Goal: Book appointment/travel/reservation

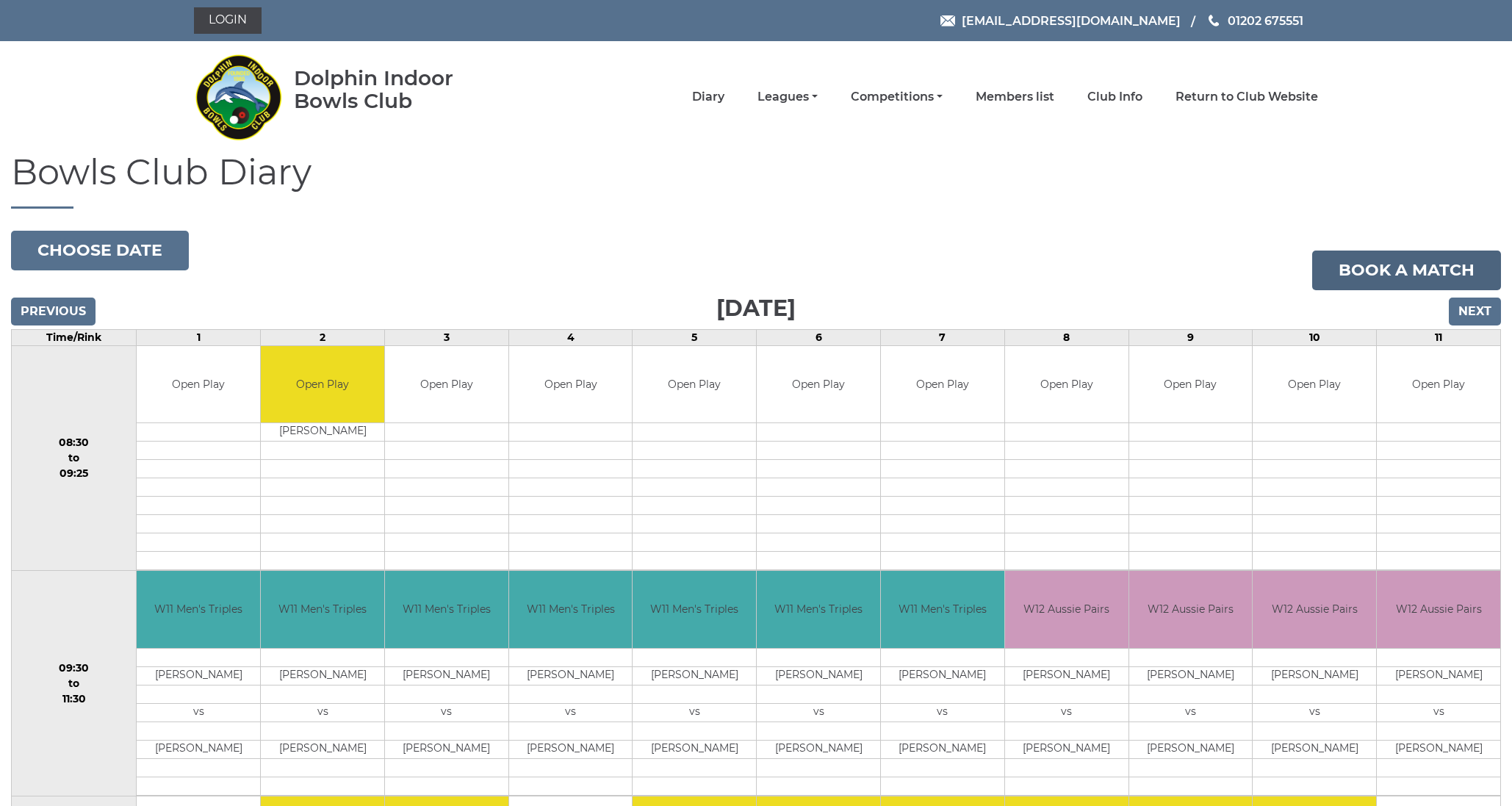
click at [1374, 273] on link "Book a match" at bounding box center [1406, 270] width 189 height 40
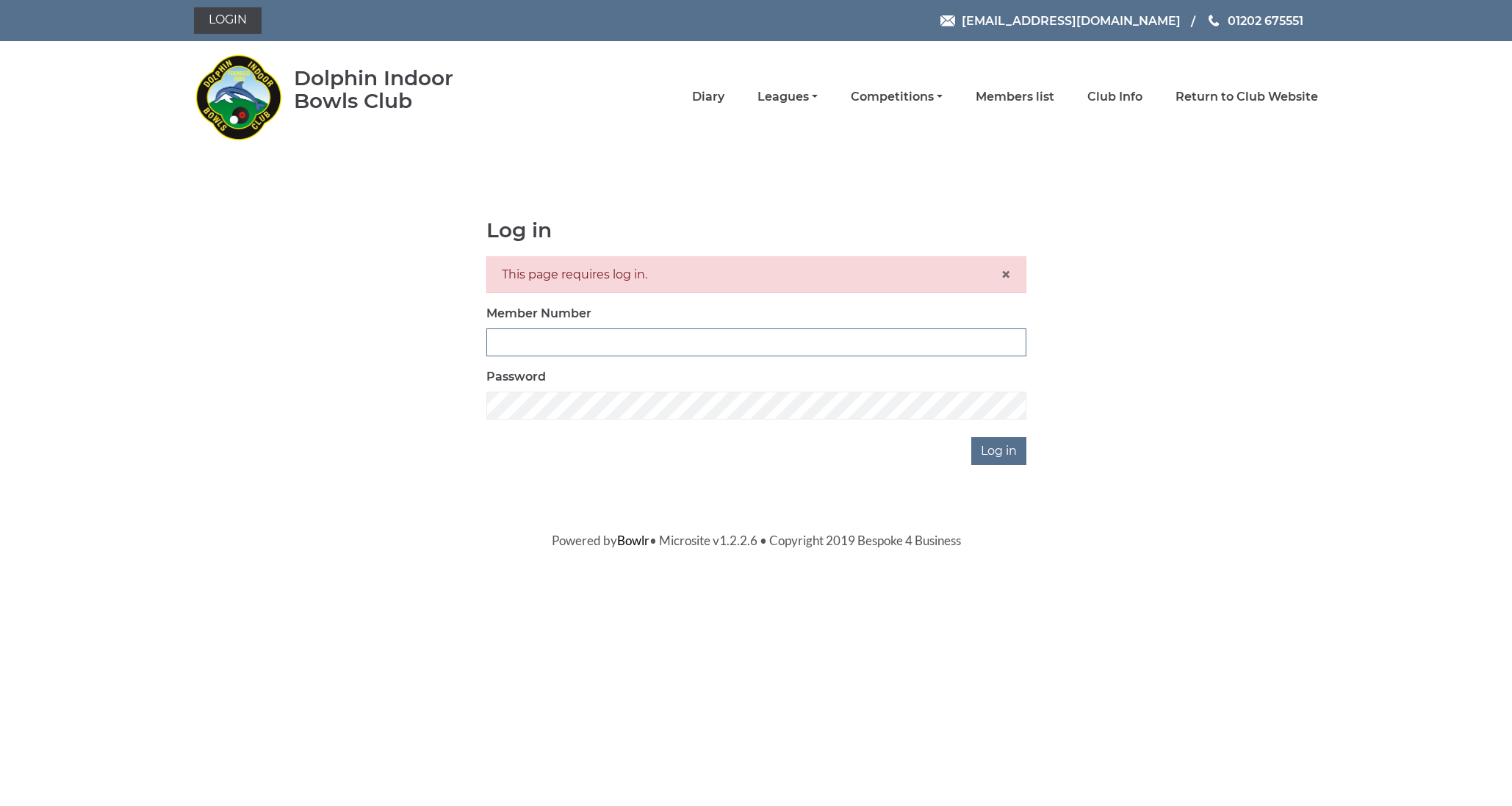
type input "2820"
click at [1000, 450] on input "Log in" at bounding box center [998, 451] width 55 height 28
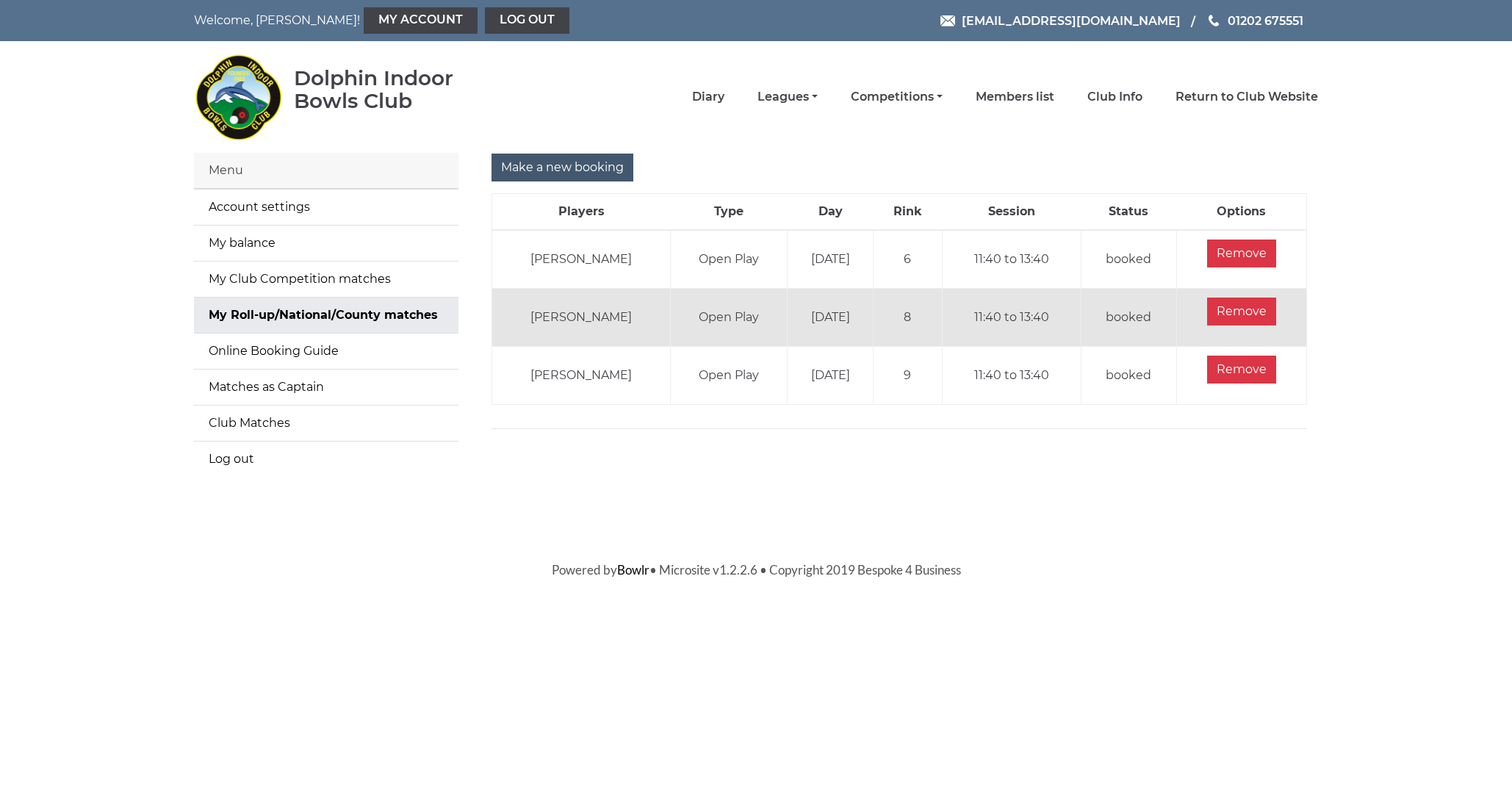
click at [556, 162] on input "Make a new booking" at bounding box center [563, 167] width 142 height 28
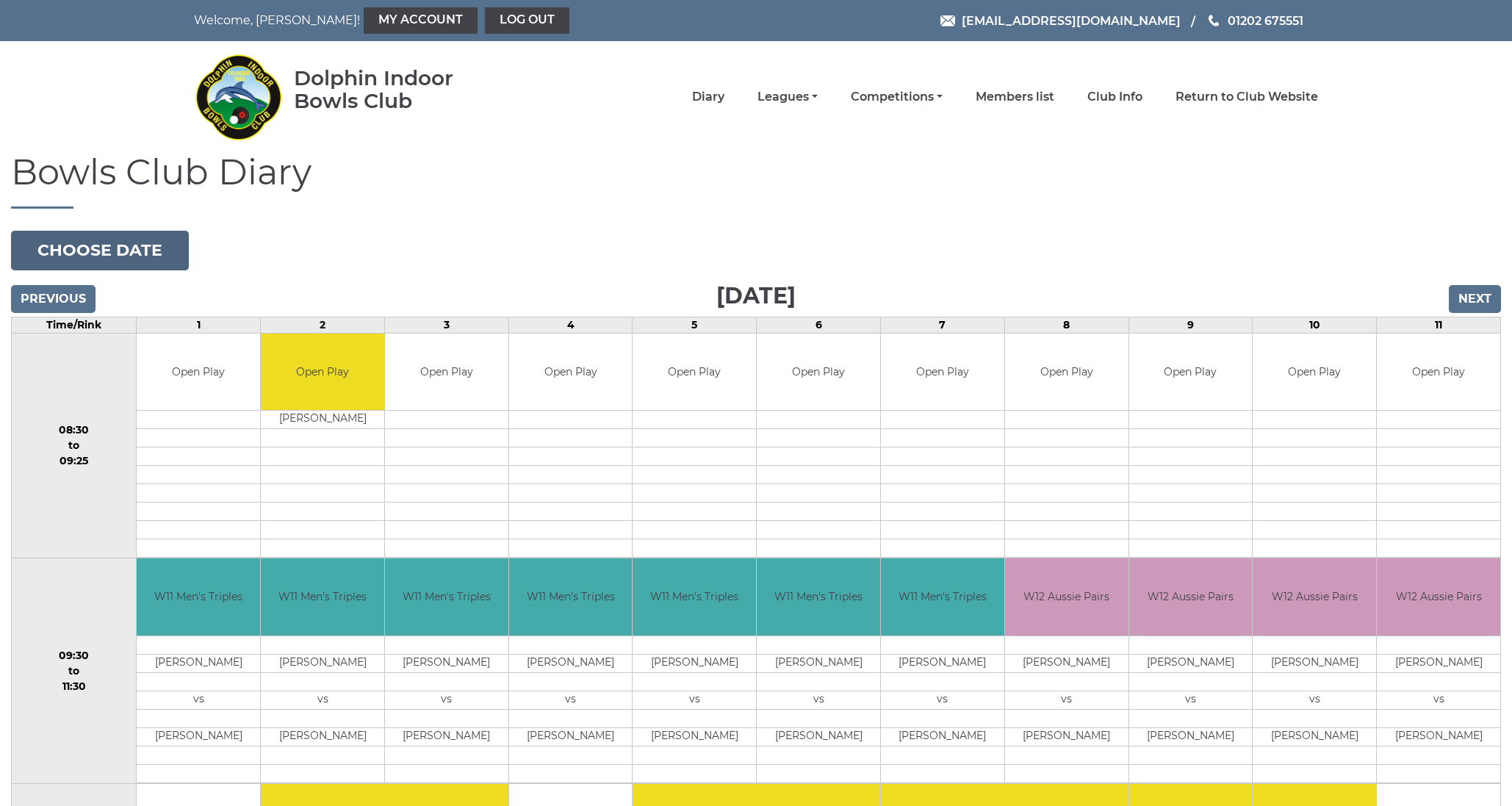
click at [105, 251] on button "Choose date" at bounding box center [99, 250] width 177 height 40
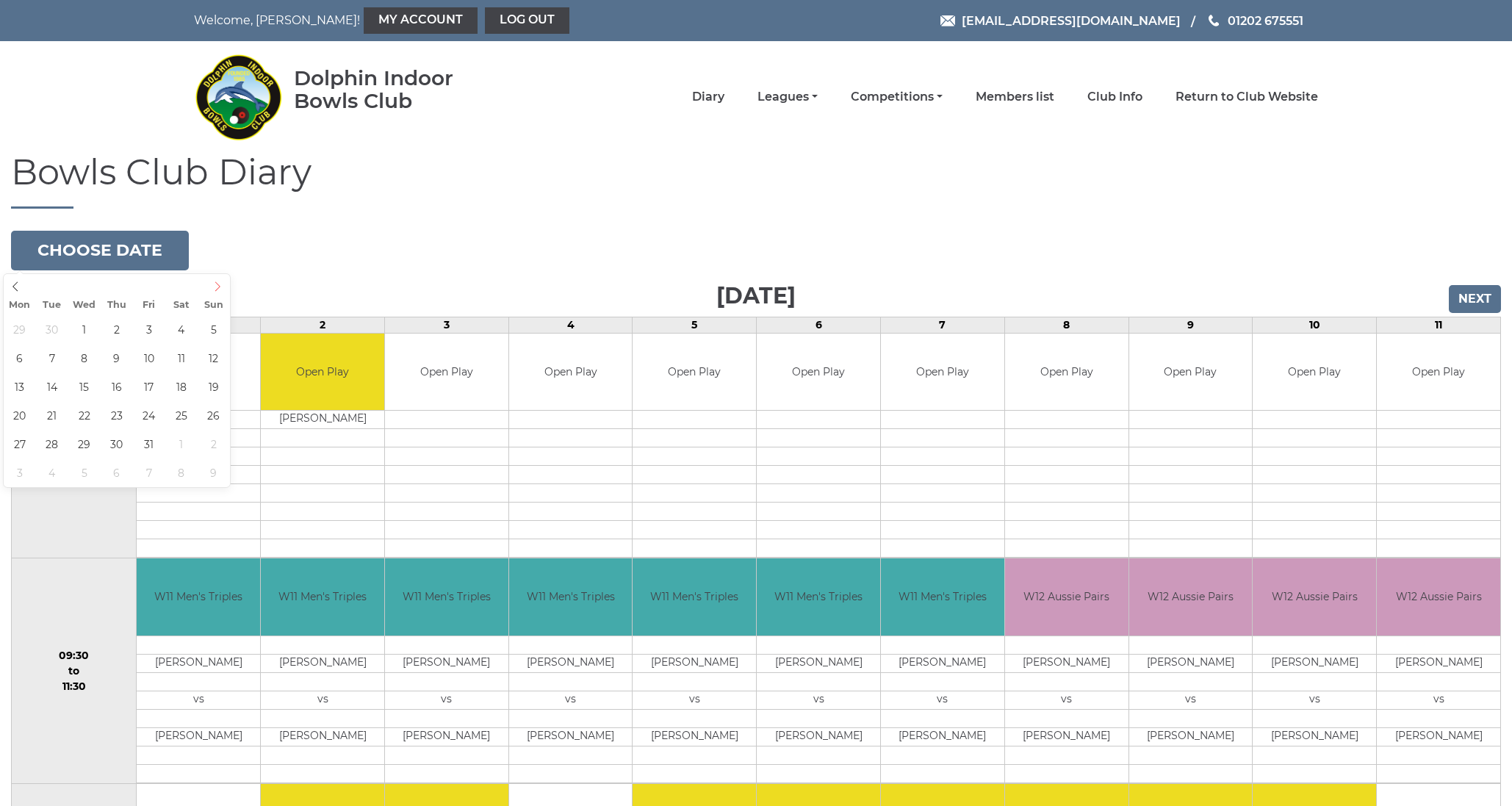
click at [220, 284] on icon at bounding box center [217, 286] width 11 height 11
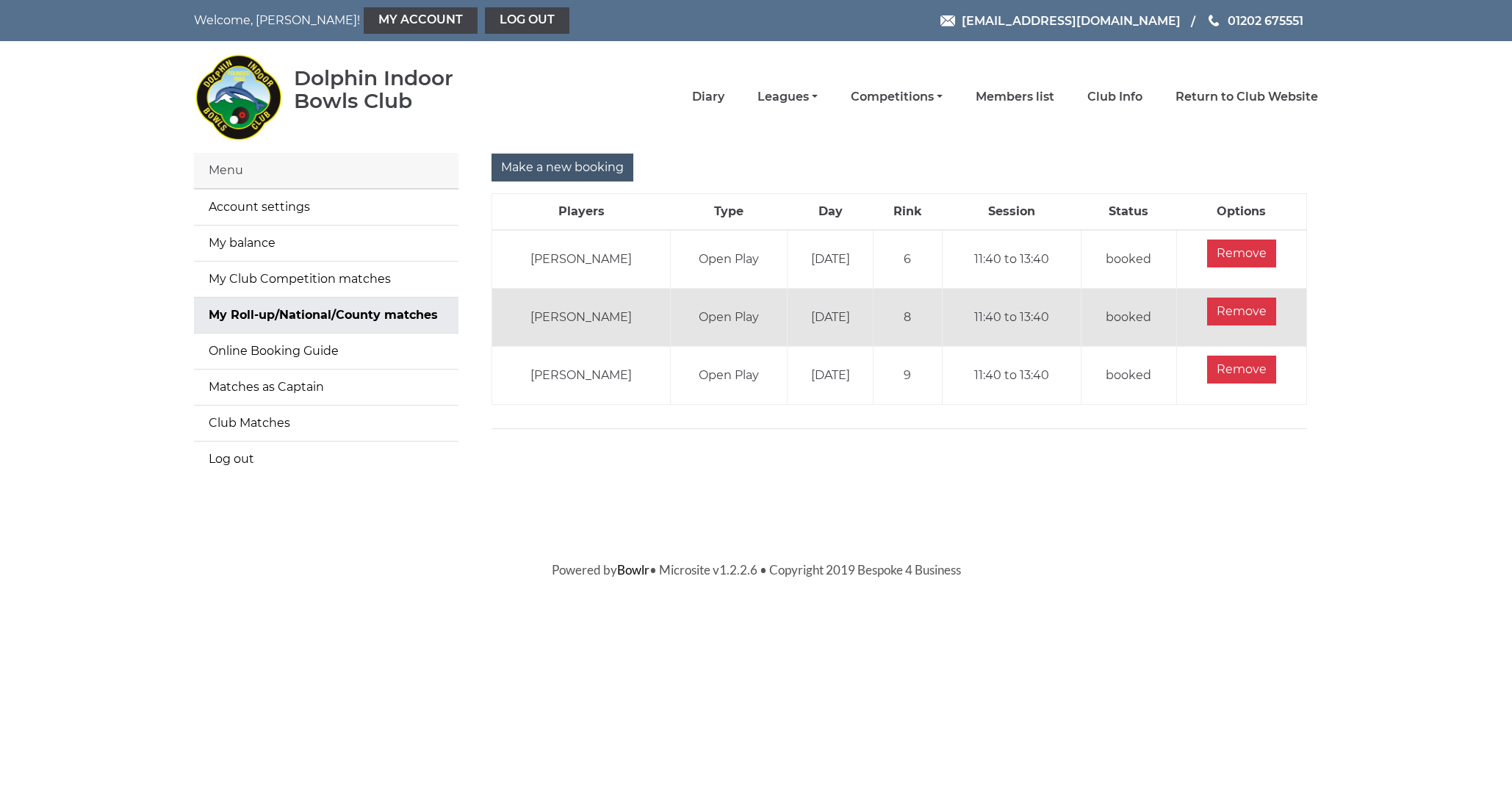
click at [588, 165] on input "Make a new booking" at bounding box center [563, 167] width 142 height 28
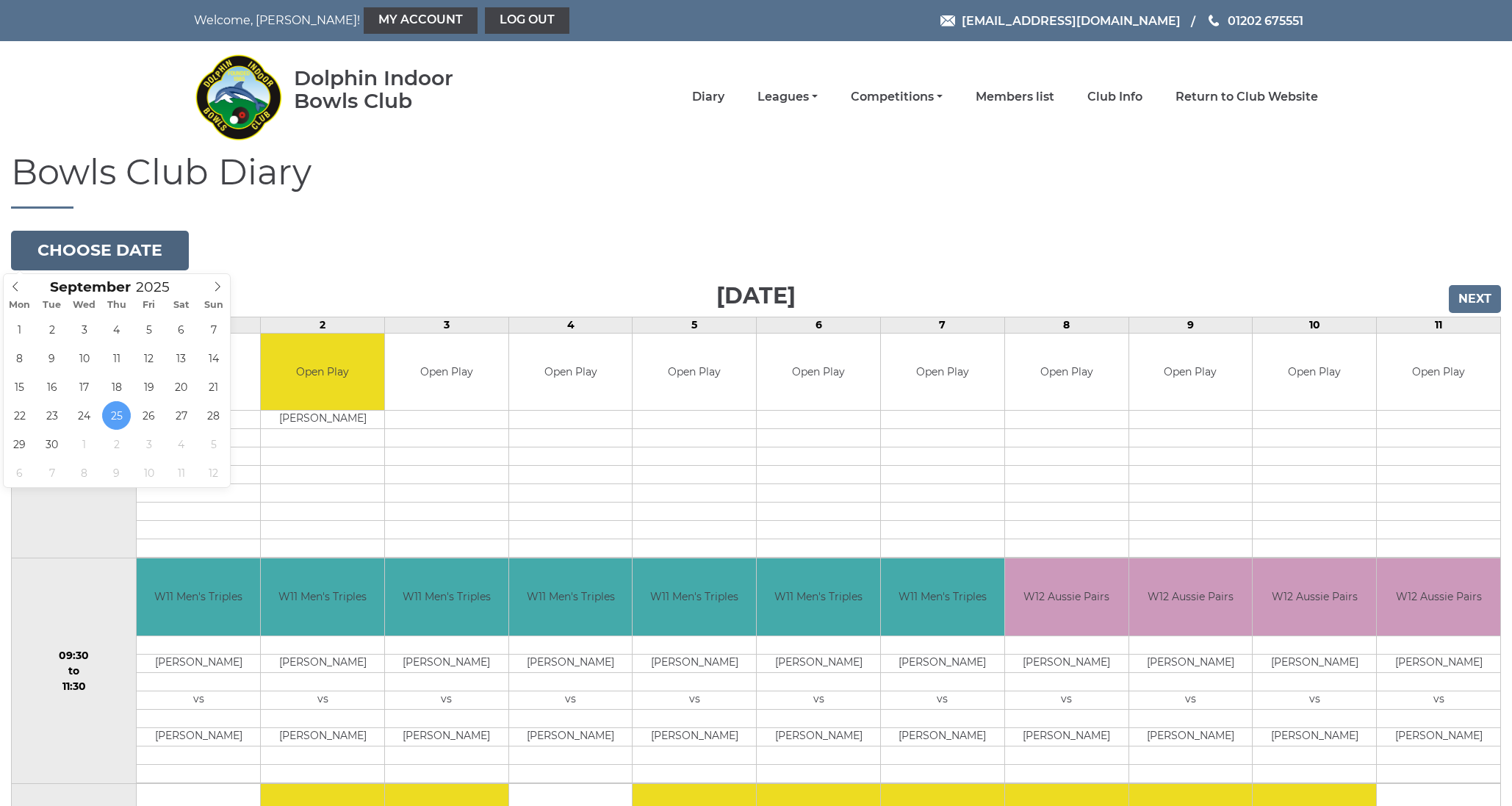
click at [111, 258] on button "Choose date" at bounding box center [99, 250] width 177 height 40
click at [219, 280] on span at bounding box center [217, 284] width 24 height 20
type input "2025-10-09"
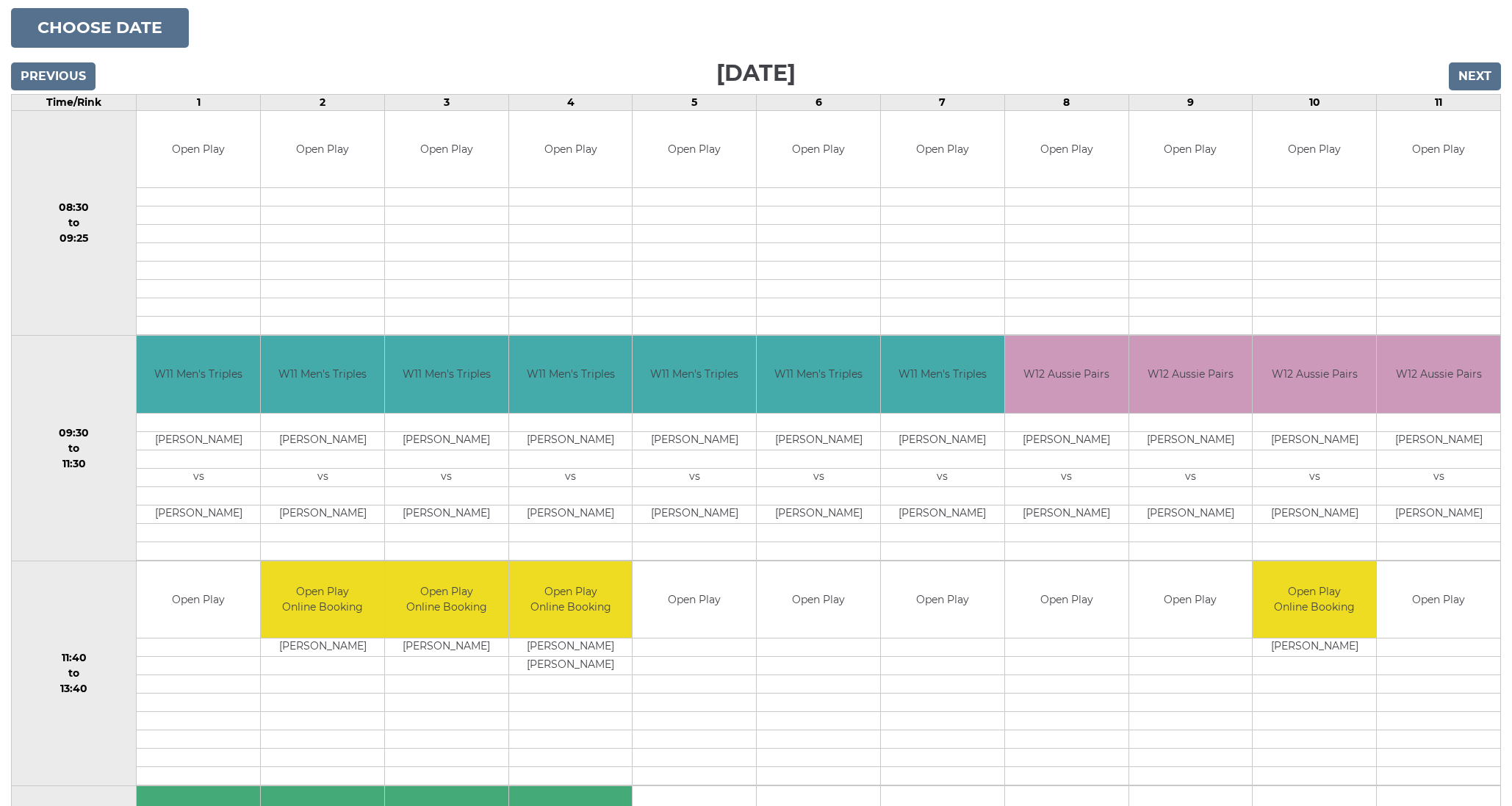
scroll to position [225, 0]
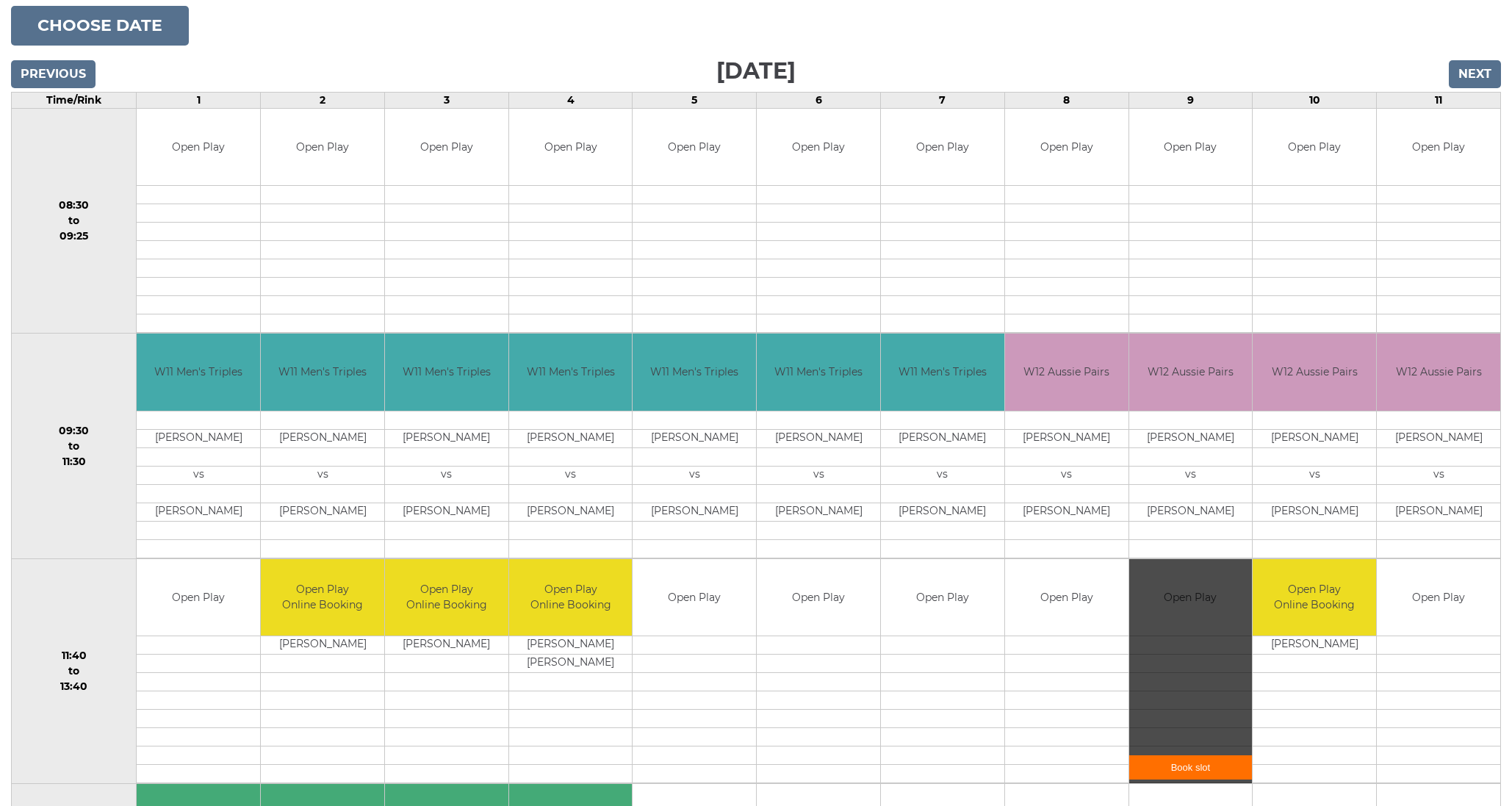
click at [1177, 773] on link "Book slot" at bounding box center [1190, 767] width 123 height 24
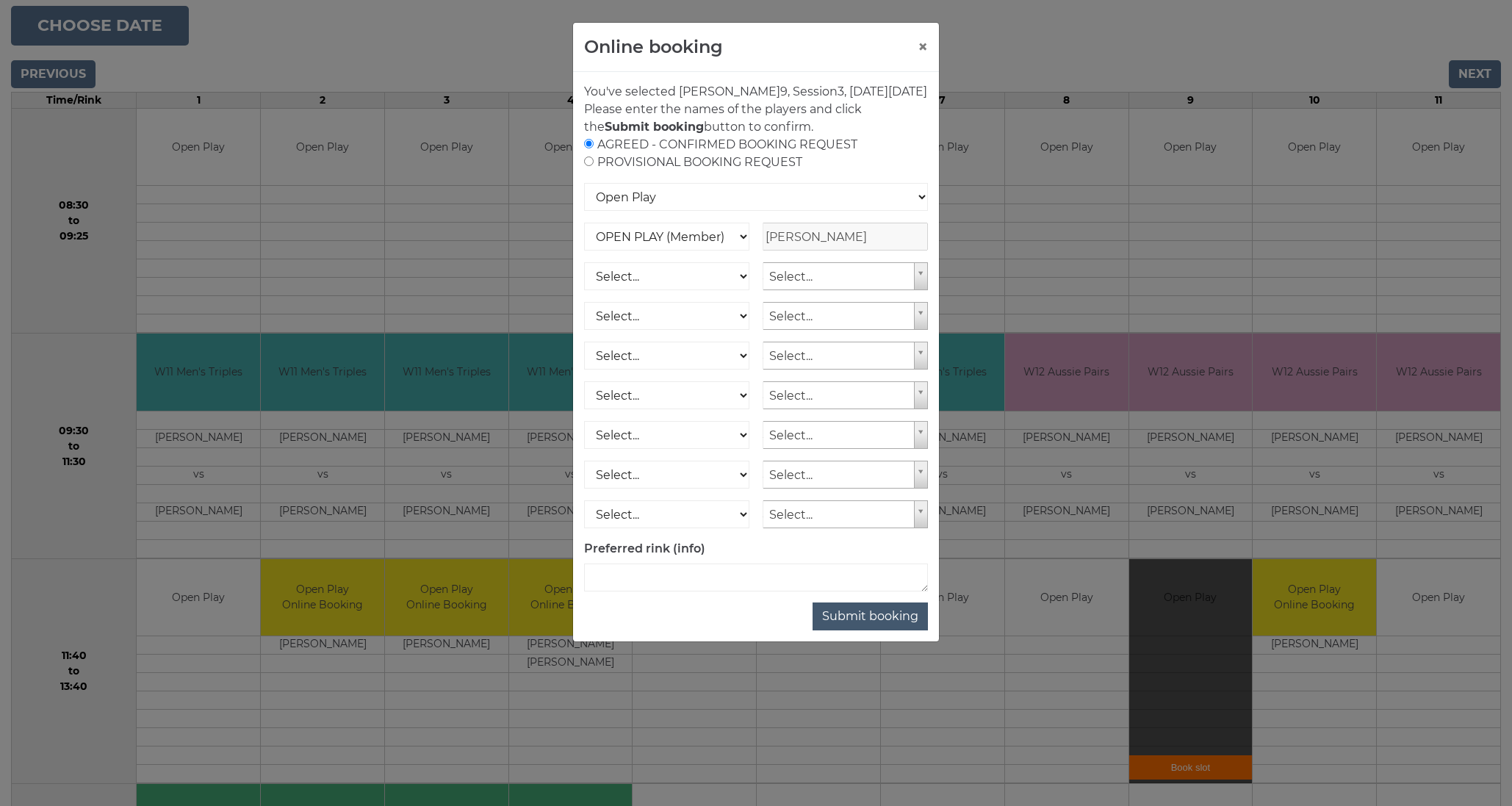
click at [883, 626] on button "Submit booking" at bounding box center [870, 616] width 115 height 28
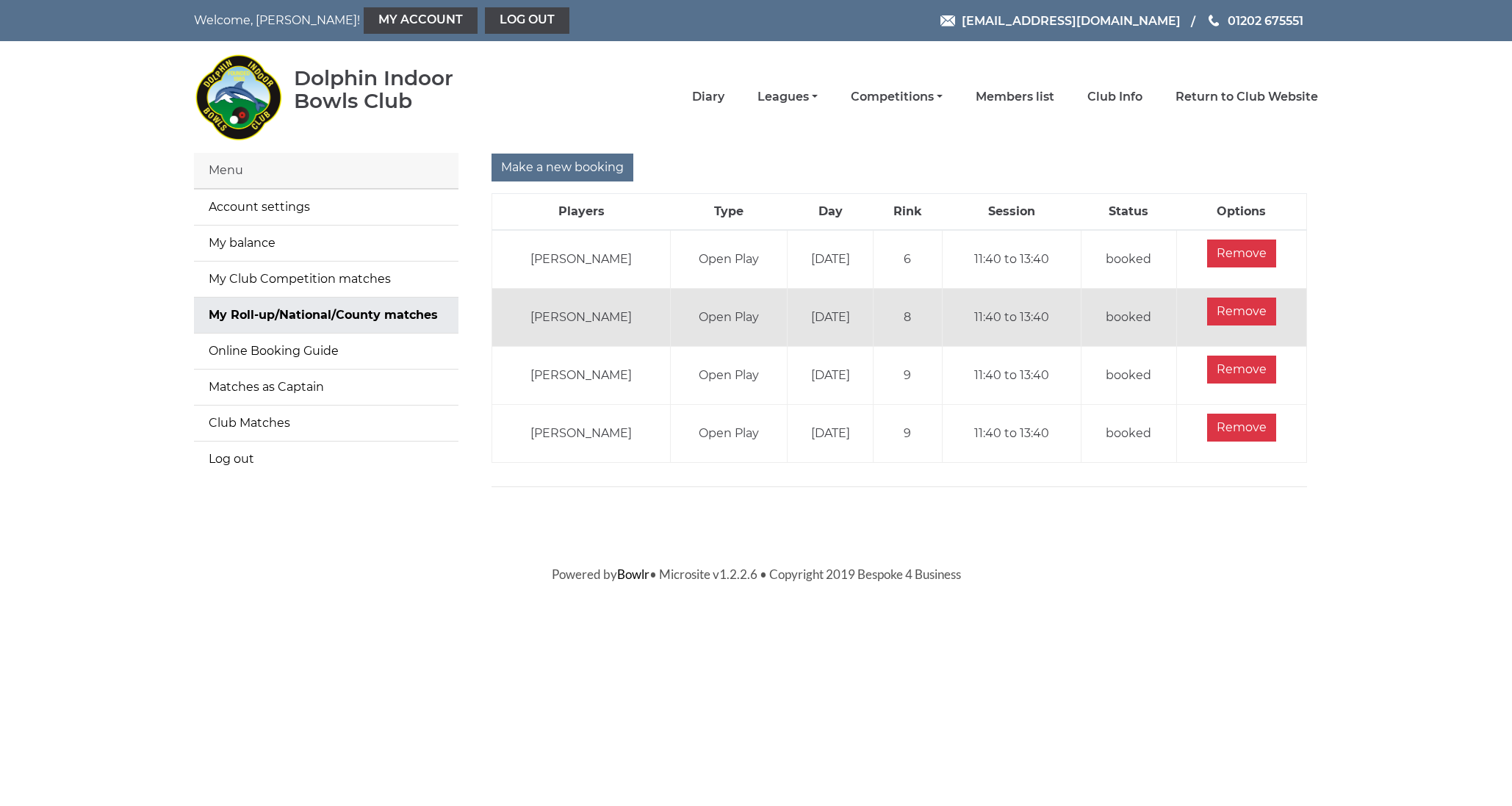
click at [882, 584] on html "Welcome, [PERSON_NAME]! My Account Log out [EMAIL_ADDRESS][DOMAIN_NAME] 01202 6…" at bounding box center [756, 292] width 1512 height 584
click at [485, 20] on link "Log out" at bounding box center [527, 20] width 84 height 26
